Goal: Find contact information: Find contact information

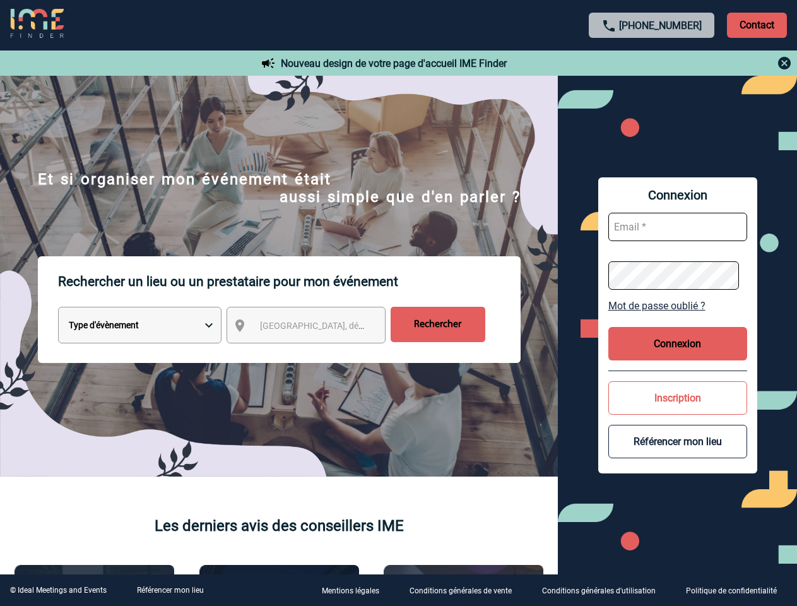
click at [398, 303] on p "Rechercher un lieu ou un prestataire pour mon événement" at bounding box center [289, 281] width 463 height 51
click at [757, 25] on p "Contact" at bounding box center [757, 25] width 60 height 25
click at [652, 63] on div at bounding box center [652, 63] width 281 height 15
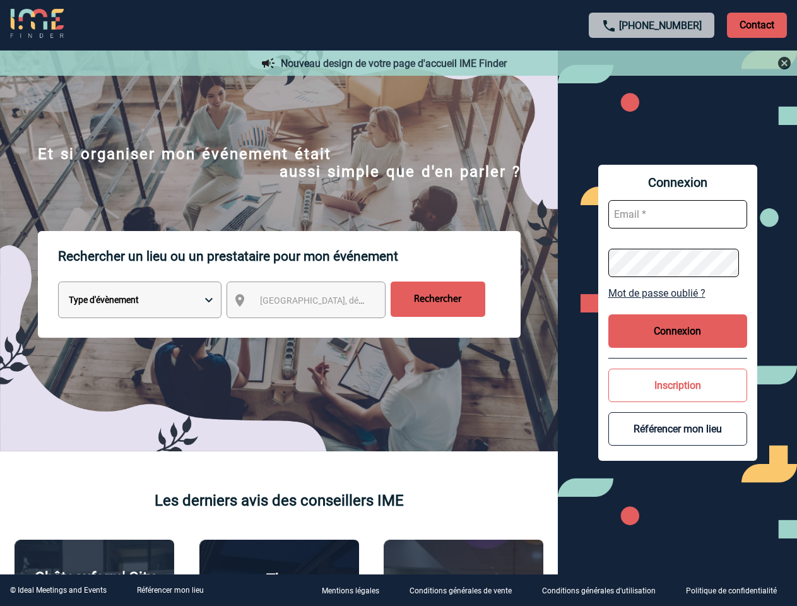
click at [318, 328] on div at bounding box center [358, 272] width 716 height 544
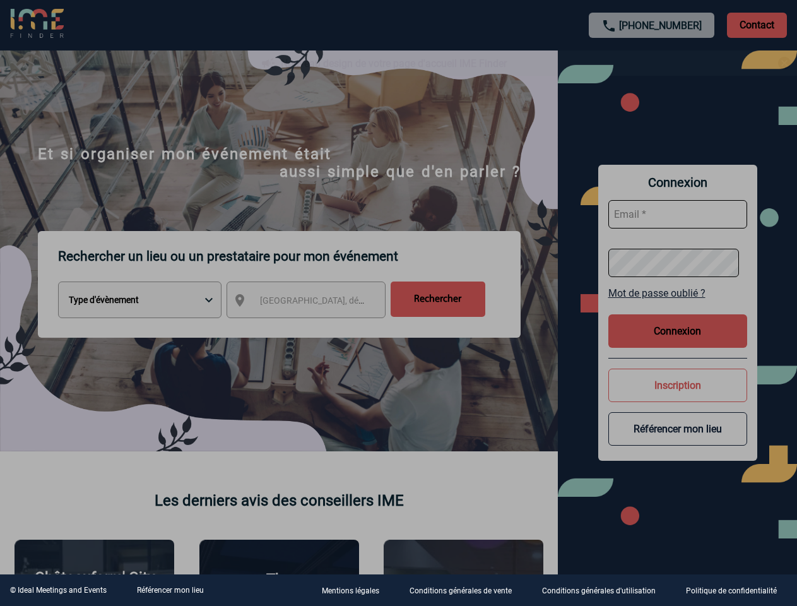
click at [678, 306] on div at bounding box center [398, 303] width 797 height 606
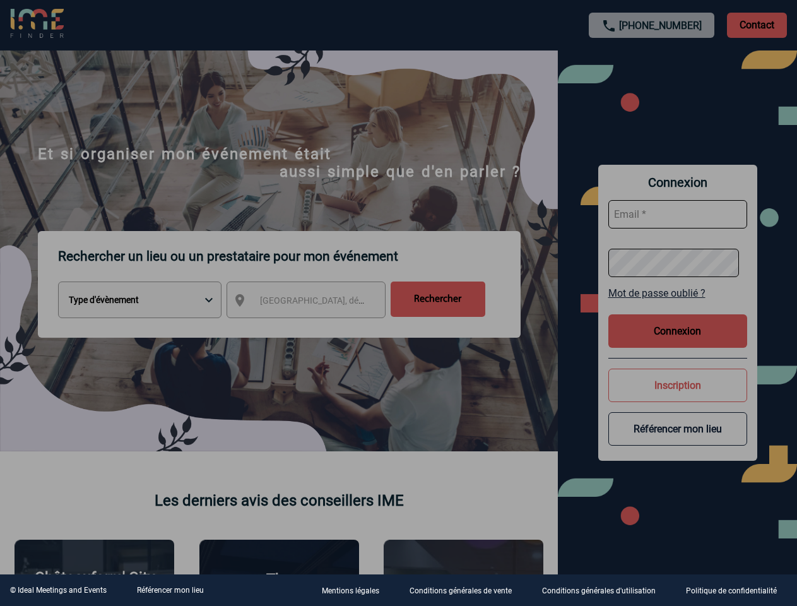
click at [678, 343] on div at bounding box center [398, 303] width 797 height 606
click at [678, 398] on div at bounding box center [398, 303] width 797 height 606
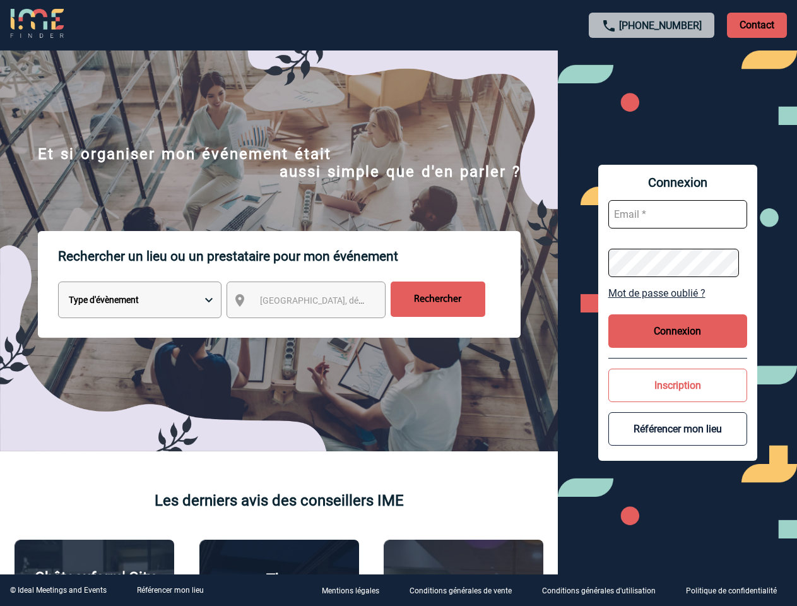
click at [678, 441] on button "Référencer mon lieu" at bounding box center [678, 428] width 139 height 33
click at [170, 590] on link "Référencer mon lieu" at bounding box center [170, 590] width 67 height 9
